Goal: Navigation & Orientation: Find specific page/section

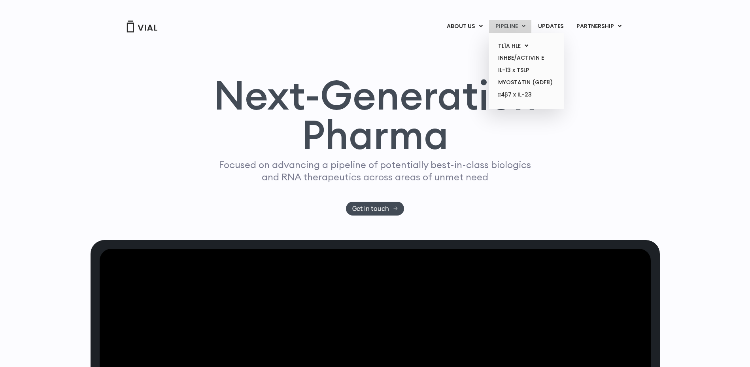
click at [522, 25] on link "PIPELINE" at bounding box center [510, 26] width 42 height 13
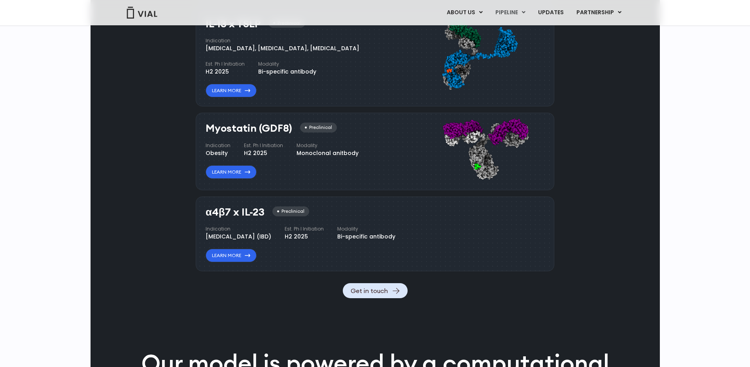
scroll to position [715, 0]
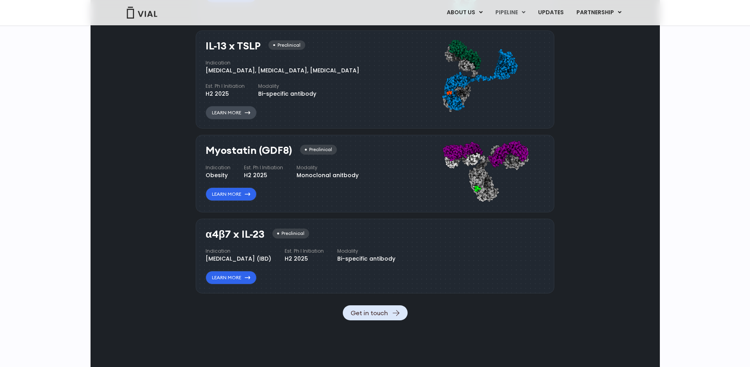
click at [222, 113] on link "Learn More" at bounding box center [231, 112] width 51 height 13
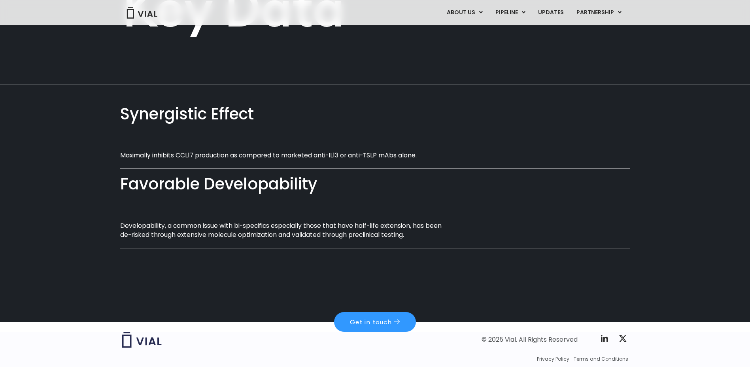
scroll to position [425, 0]
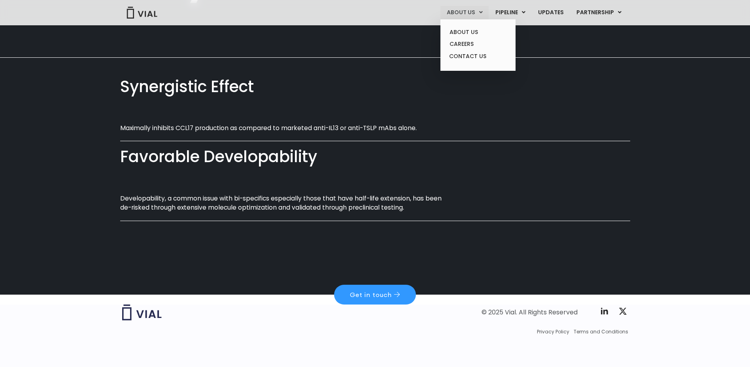
click at [460, 13] on link "ABOUT US" at bounding box center [464, 12] width 48 height 13
click at [460, 28] on link "ABOUT US" at bounding box center [477, 32] width 69 height 12
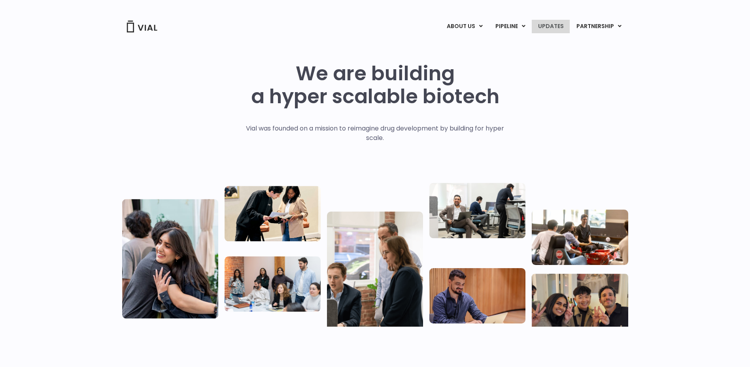
click at [549, 30] on link "UPDATES" at bounding box center [551, 26] width 38 height 13
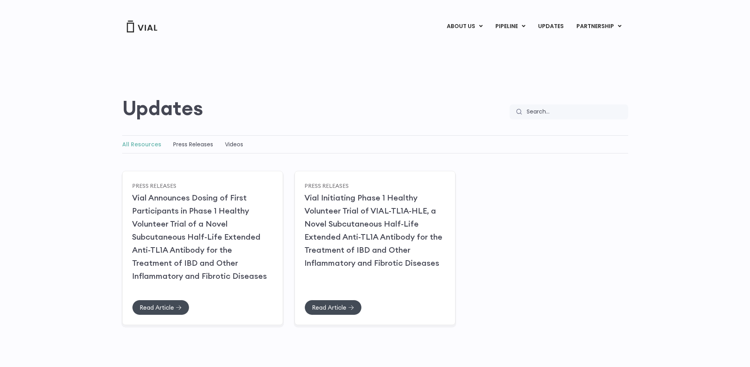
click at [149, 25] on img at bounding box center [142, 27] width 32 height 12
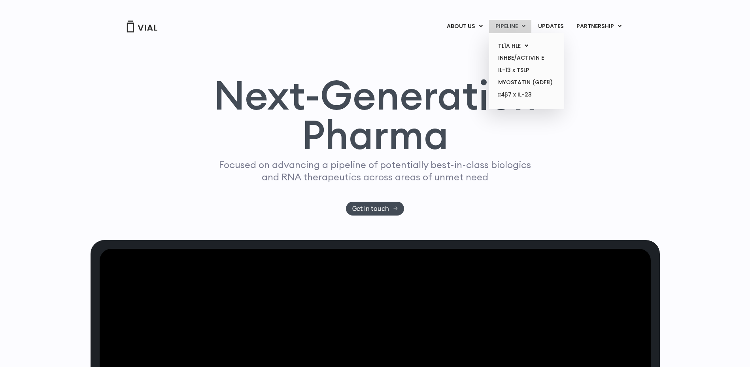
click at [504, 25] on link "PIPELINE" at bounding box center [510, 26] width 42 height 13
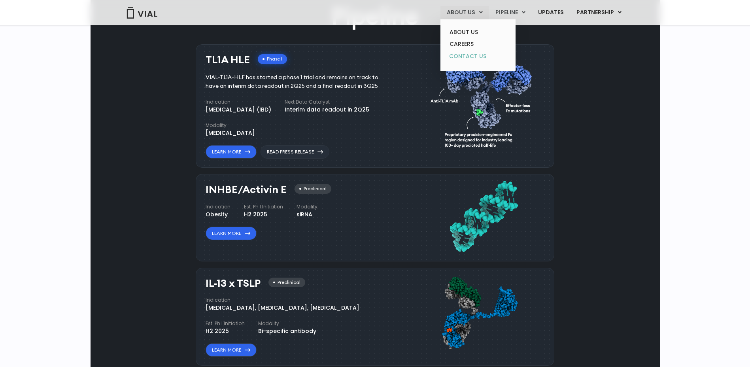
click at [481, 51] on link "CONTACT US" at bounding box center [477, 56] width 69 height 13
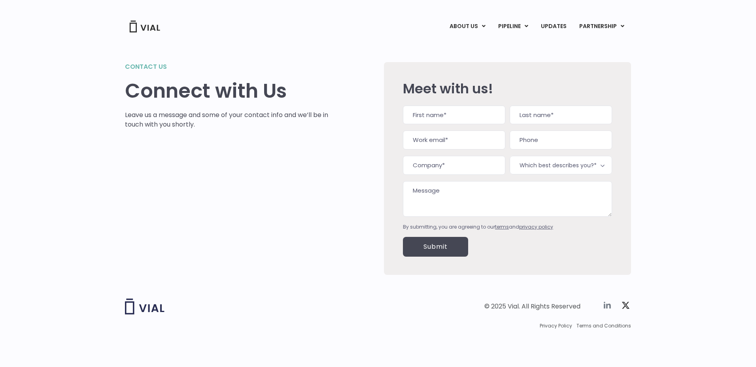
click at [604, 306] on icon at bounding box center [606, 305] width 7 height 7
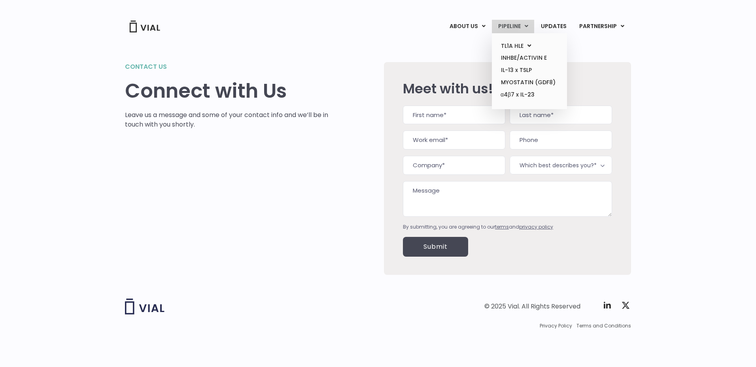
click at [517, 33] on ul "TL1A HLE PHASE 2 INHBE/ACTIVIN E IL-13 x TSLP MYOSTATIN (GDF8) α4β7 x IL-23" at bounding box center [529, 71] width 75 height 76
click at [516, 28] on link "PIPELINE" at bounding box center [513, 26] width 42 height 13
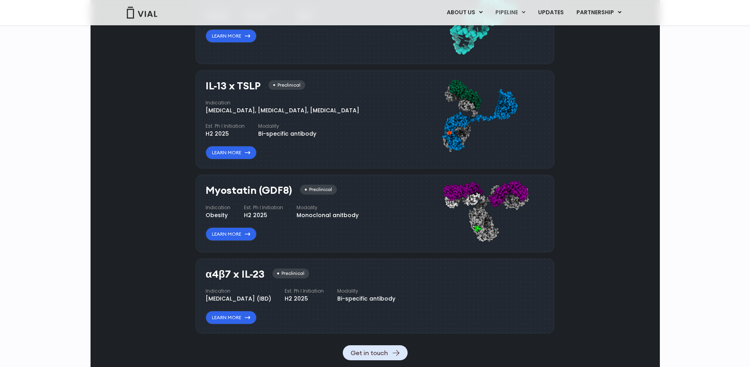
scroll to position [675, 0]
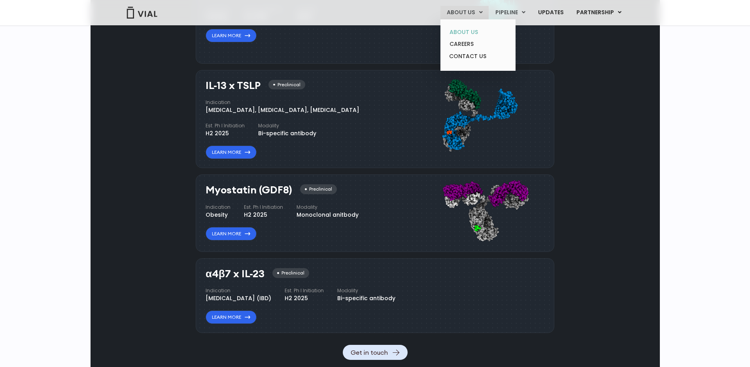
click at [467, 31] on link "ABOUT US" at bounding box center [477, 32] width 69 height 12
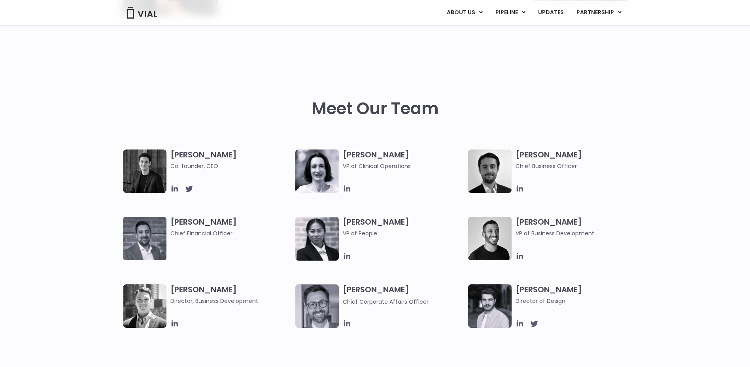
scroll to position [316, 0]
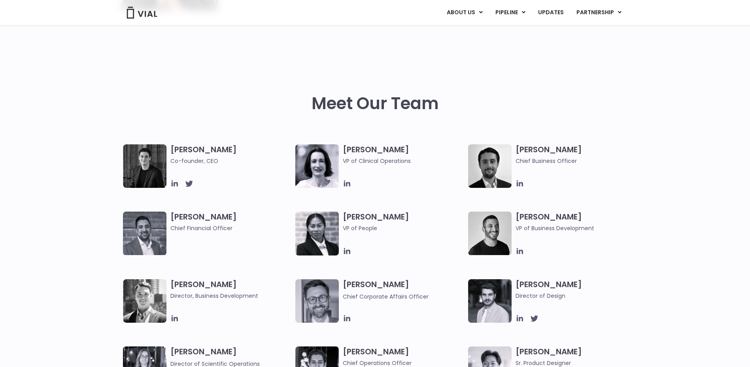
click at [132, 171] on img at bounding box center [144, 165] width 43 height 43
click at [175, 185] on icon at bounding box center [174, 183] width 9 height 9
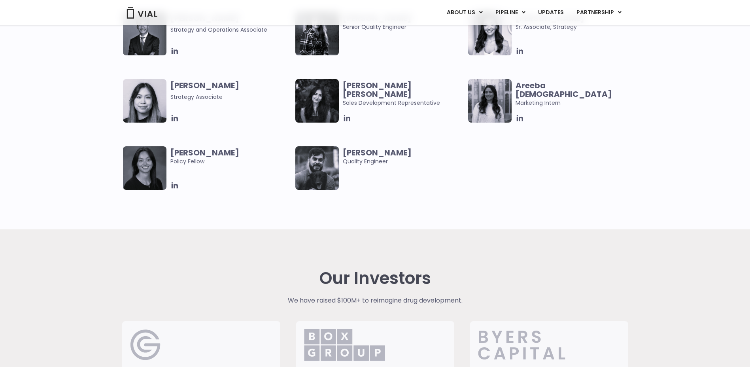
scroll to position [1660, 0]
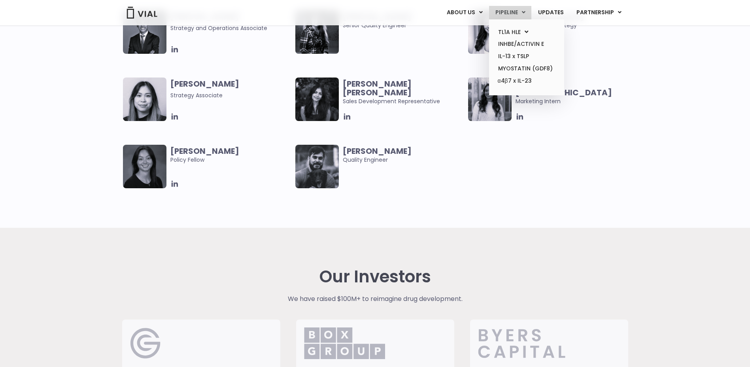
click at [522, 14] on link "PIPELINE" at bounding box center [510, 12] width 42 height 13
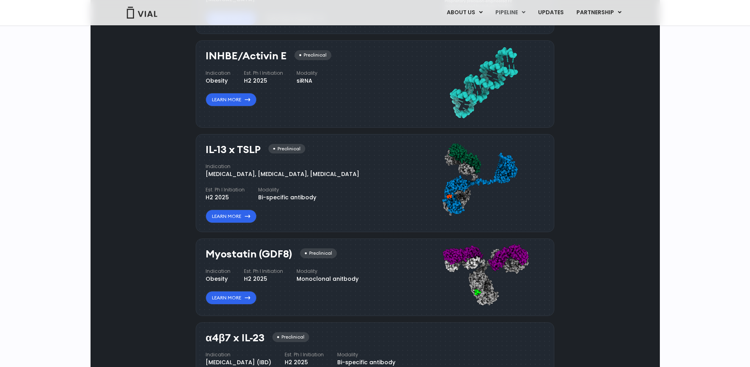
scroll to position [624, 0]
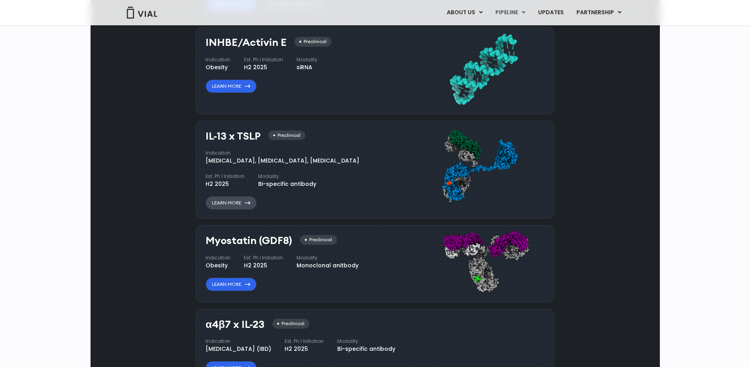
click at [224, 204] on link "Learn More" at bounding box center [231, 202] width 51 height 13
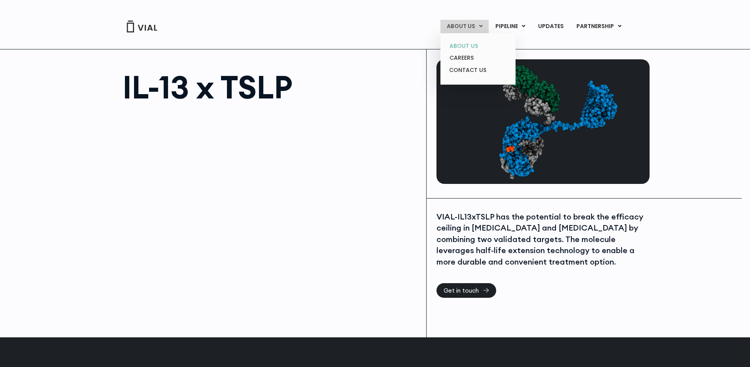
click at [464, 44] on link "ABOUT US" at bounding box center [477, 46] width 69 height 12
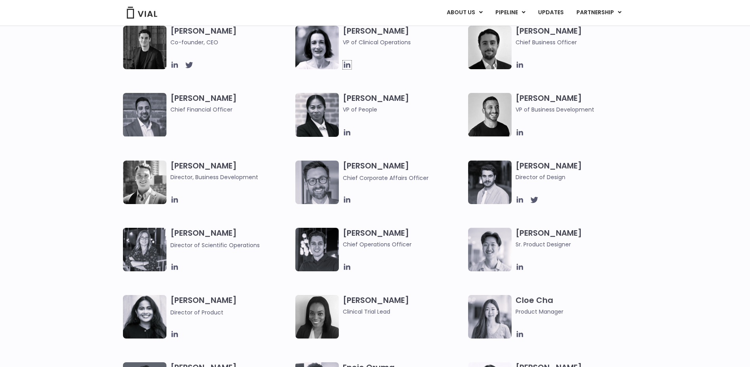
click at [347, 64] on icon at bounding box center [347, 65] width 6 height 6
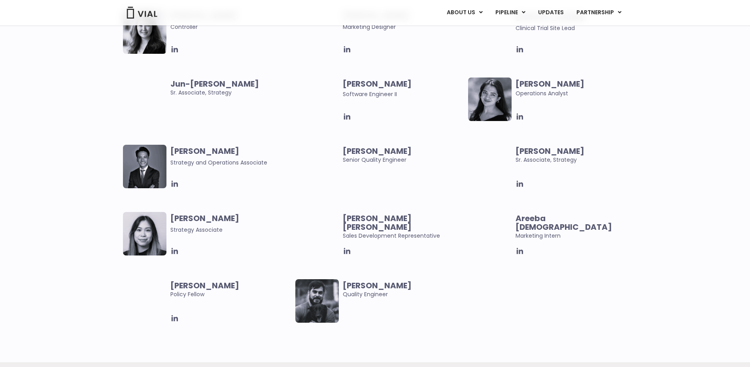
scroll to position [1541, 0]
